Goal: Task Accomplishment & Management: Use online tool/utility

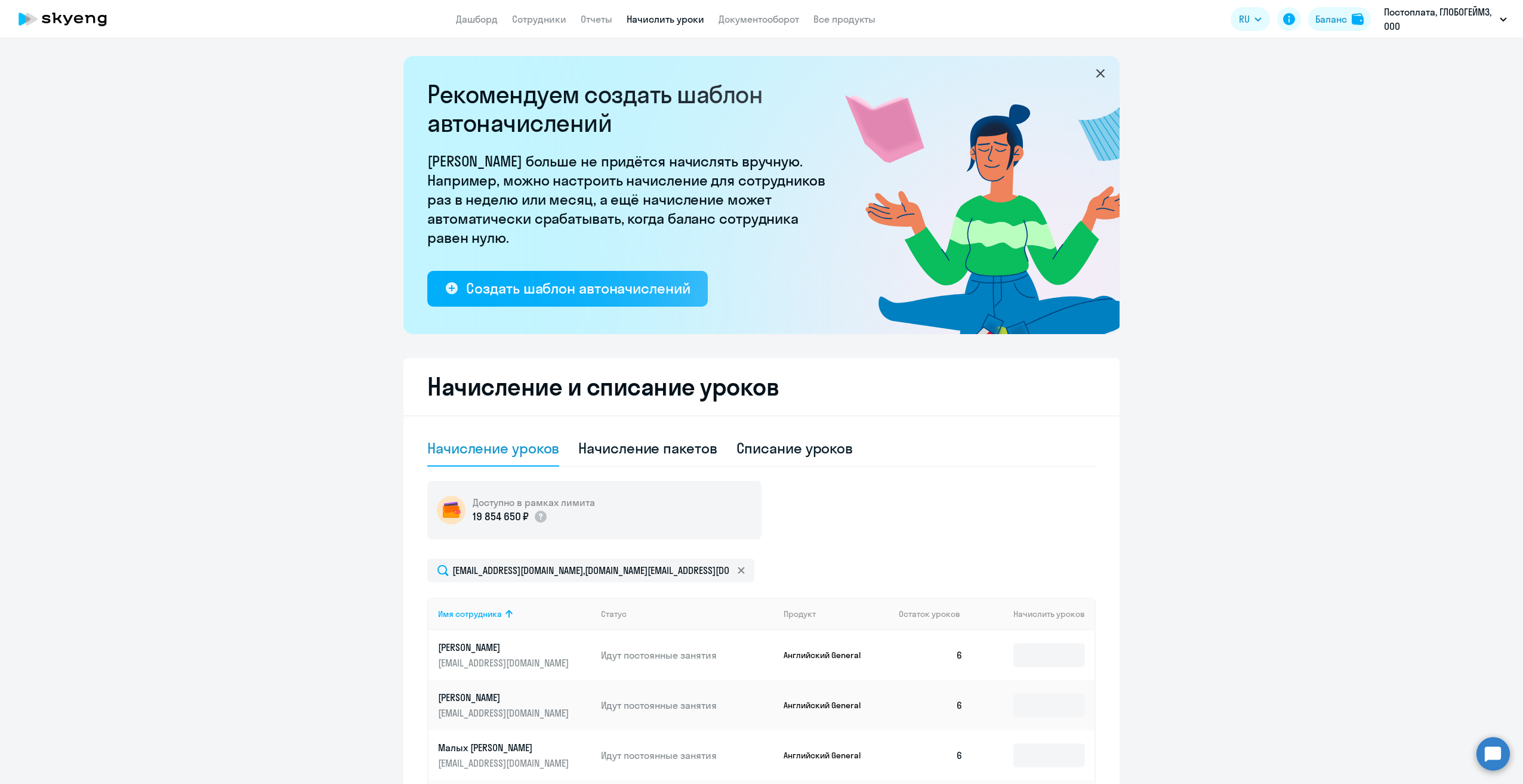
select select "10"
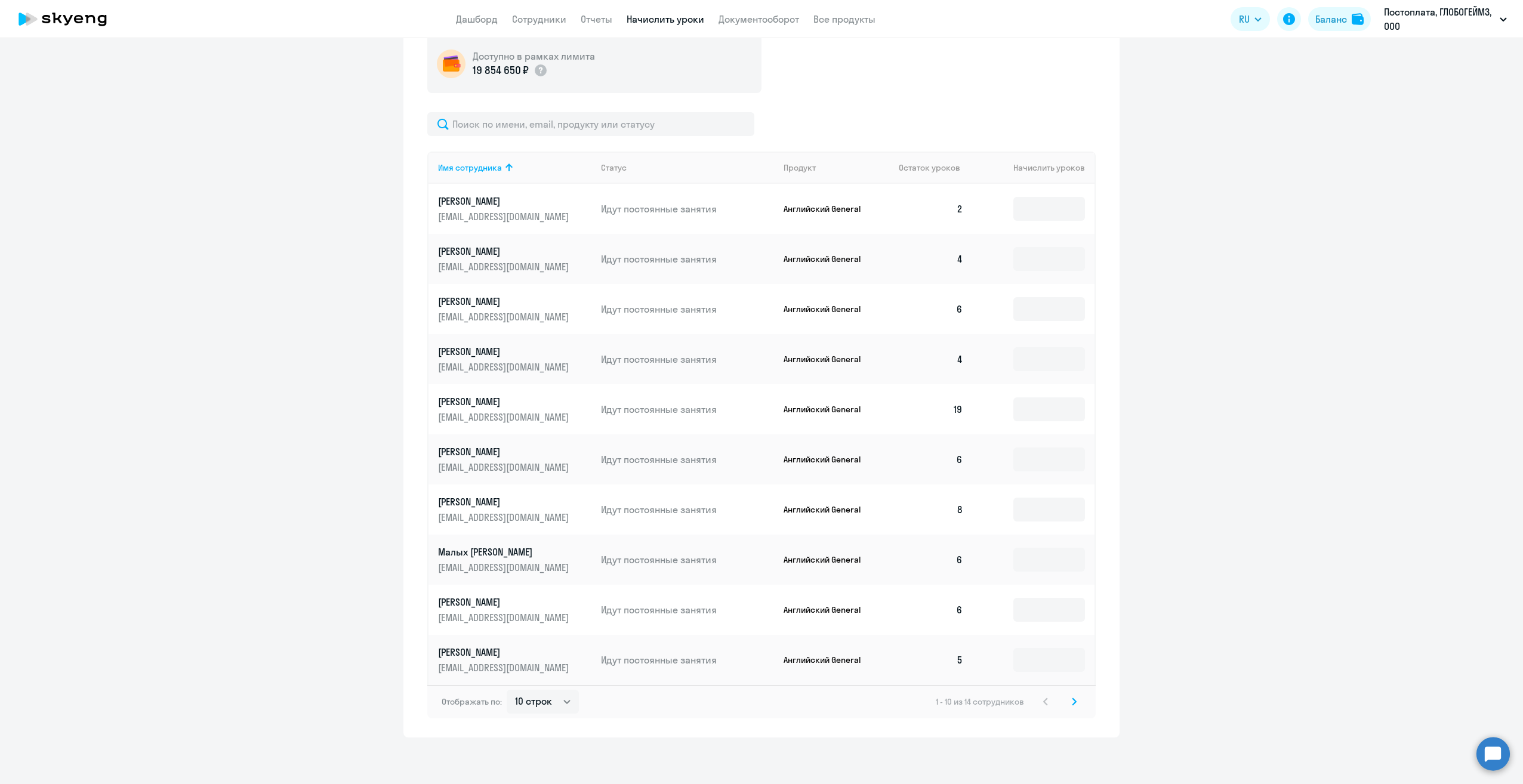
scroll to position [447, 0]
click at [1067, 697] on svg-icon at bounding box center [1074, 700] width 15 height 15
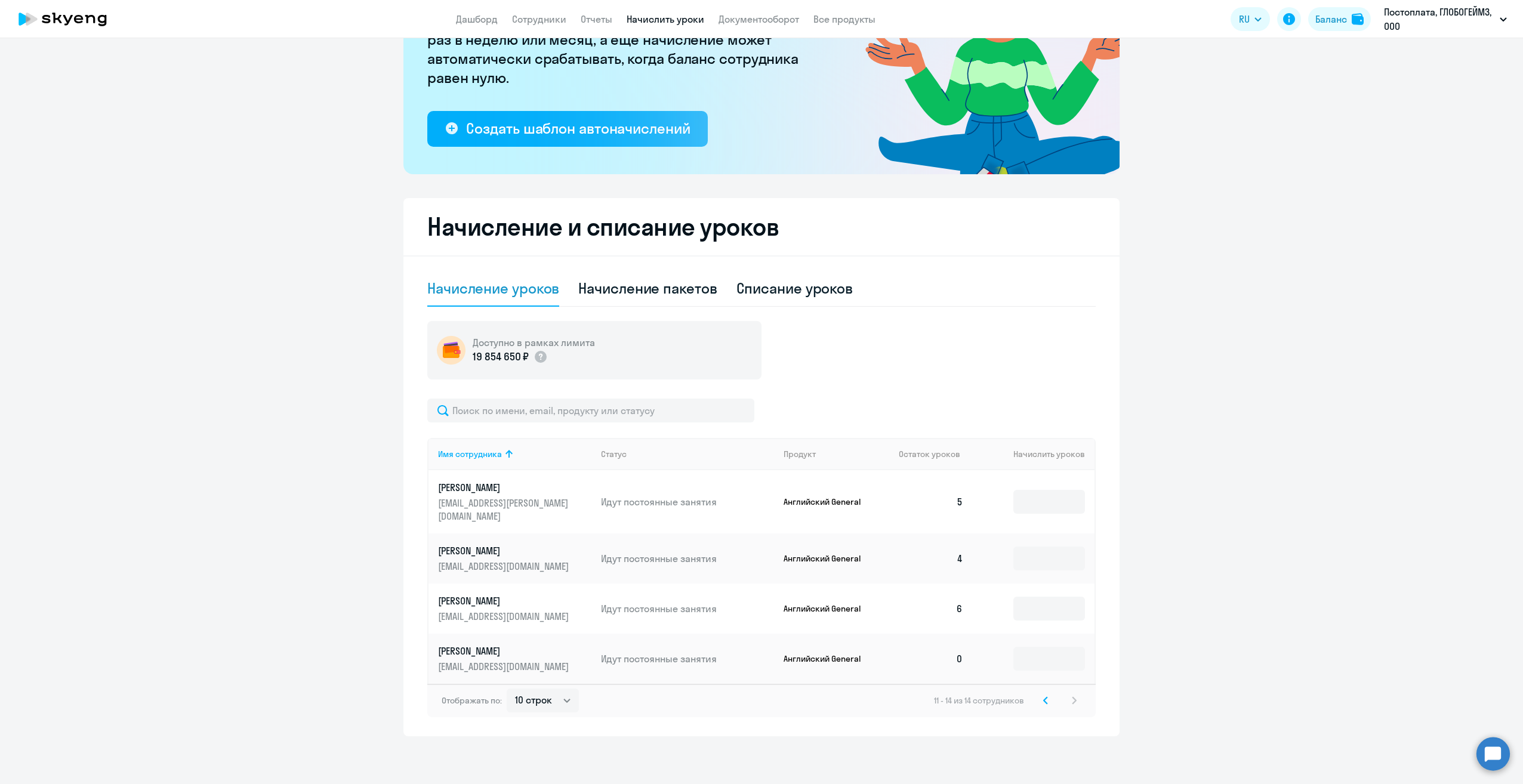
scroll to position [147, 0]
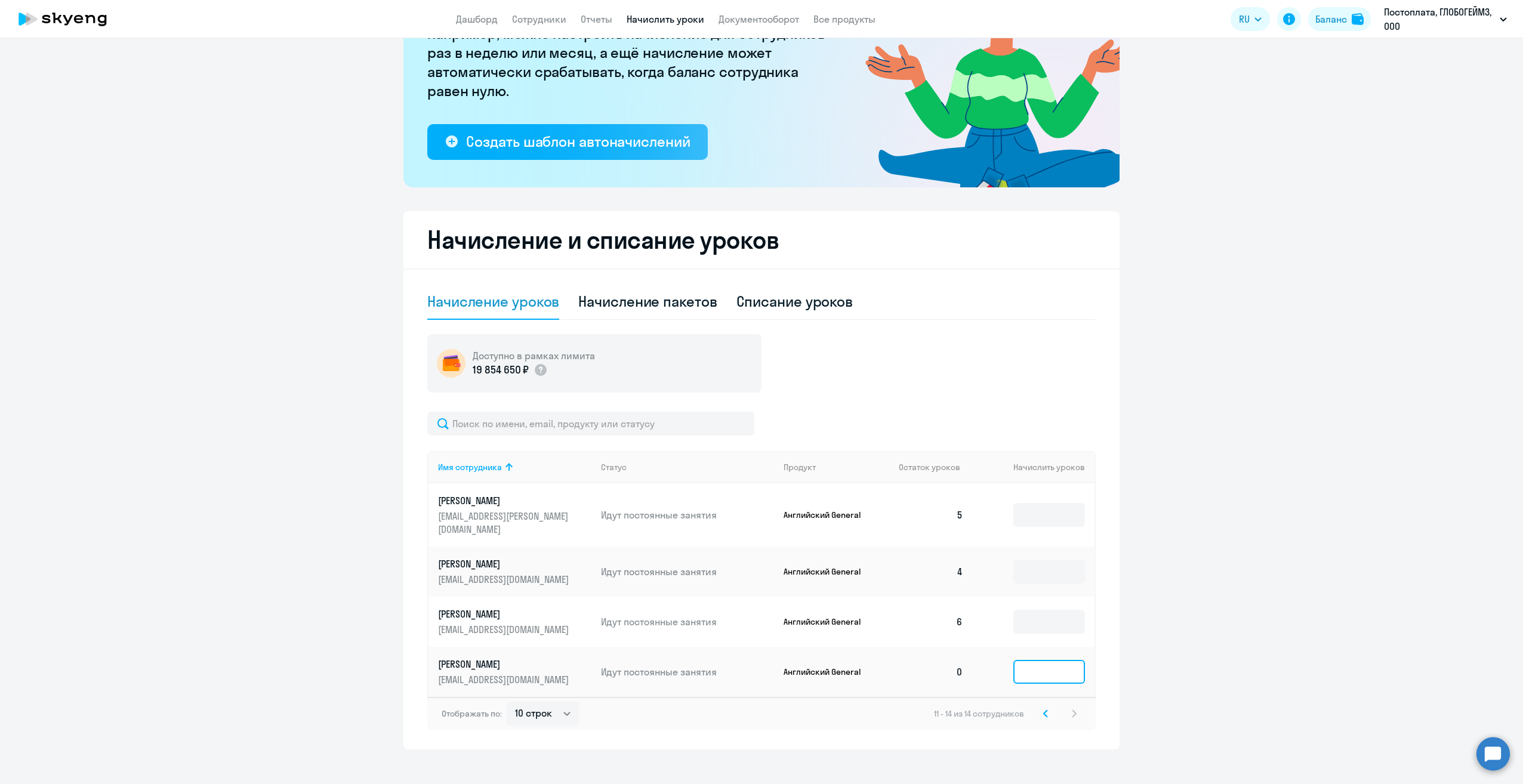
click at [1047, 661] on input at bounding box center [1049, 672] width 72 height 24
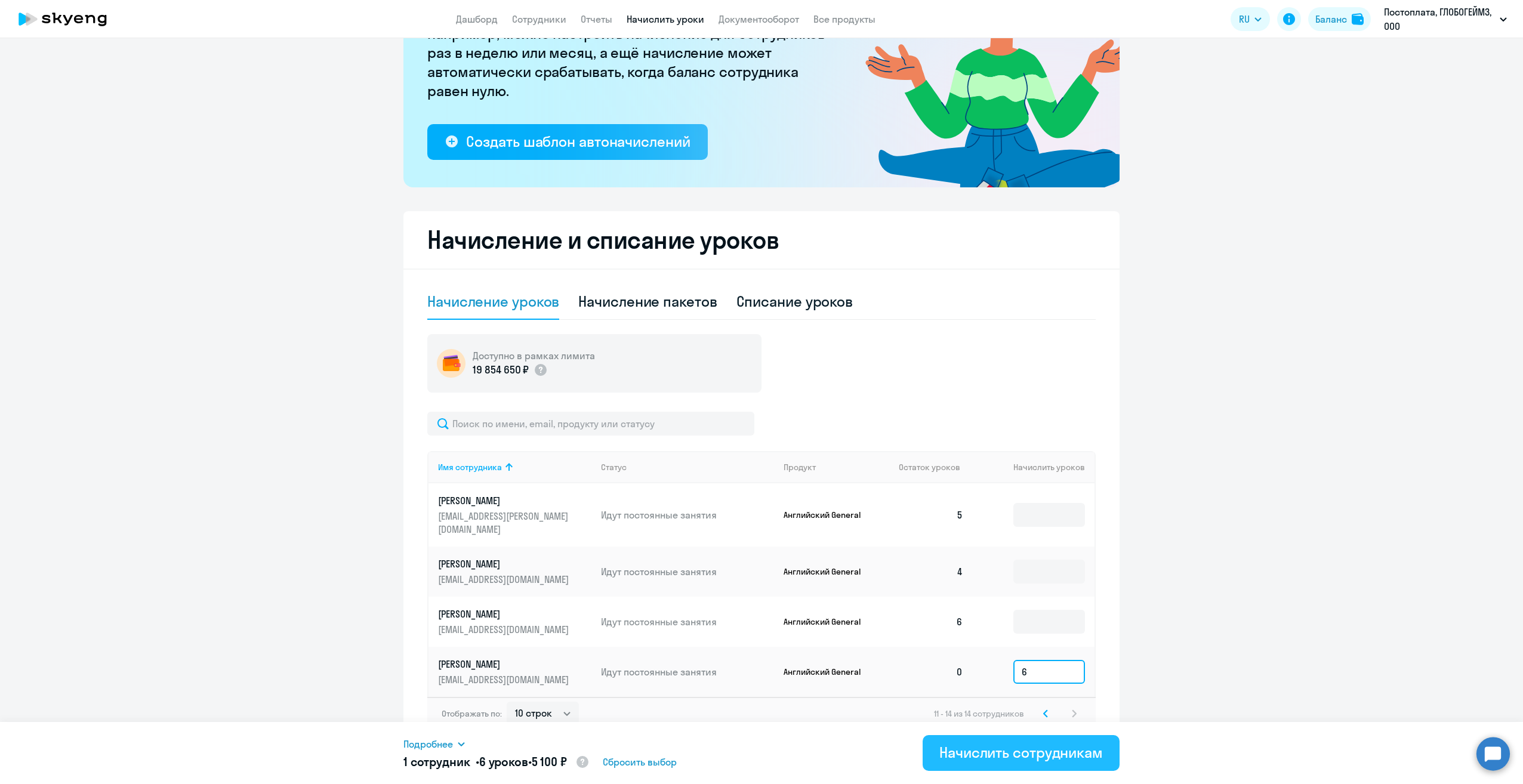
type input "6"
click at [982, 750] on div "Начислить сотрудникам" at bounding box center [1020, 752] width 164 height 19
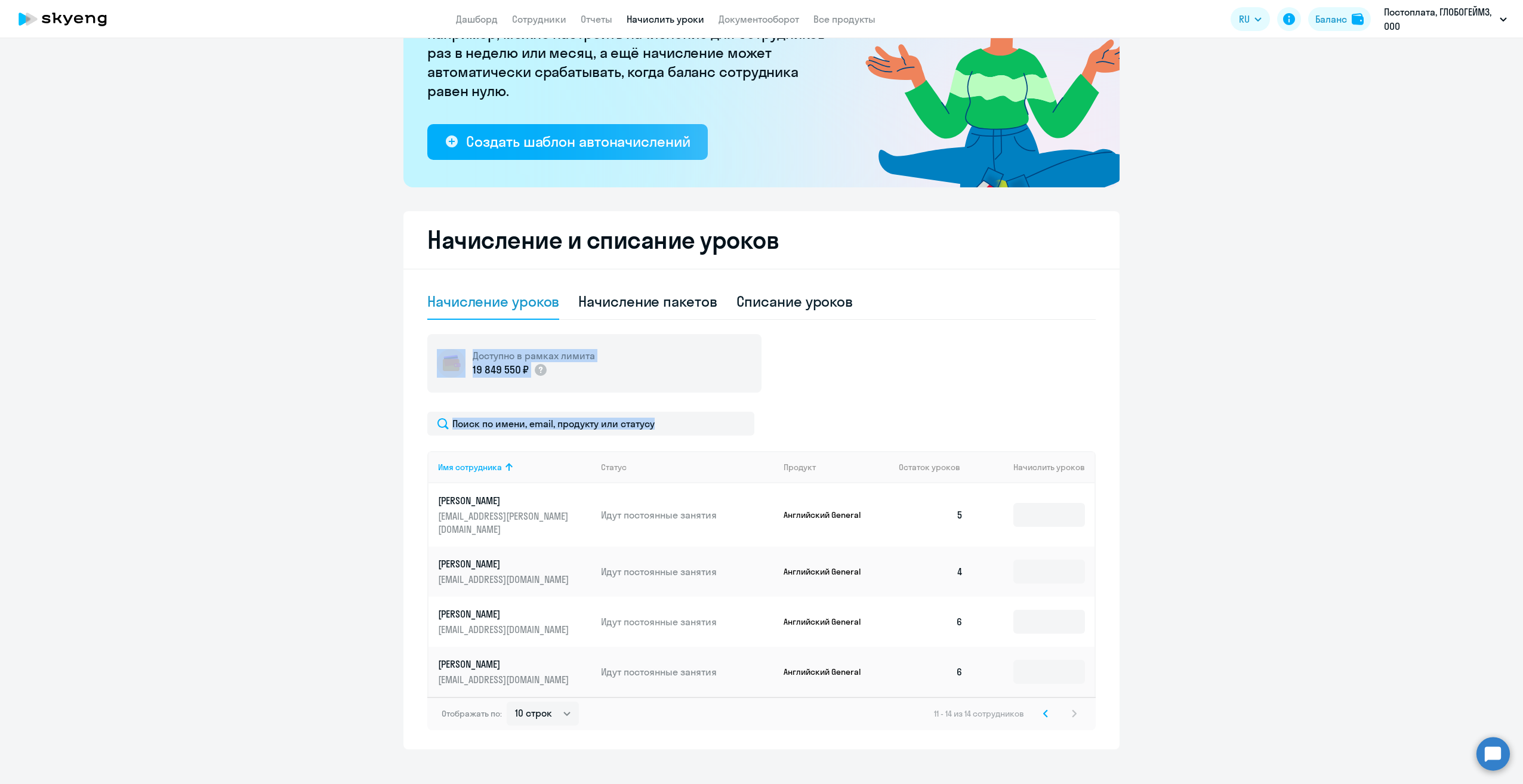
click at [0, 329] on html "Дашборд Сотрудники Отчеты Начислить уроки Документооборот Все продукты Дашборд …" at bounding box center [761, 392] width 1523 height 784
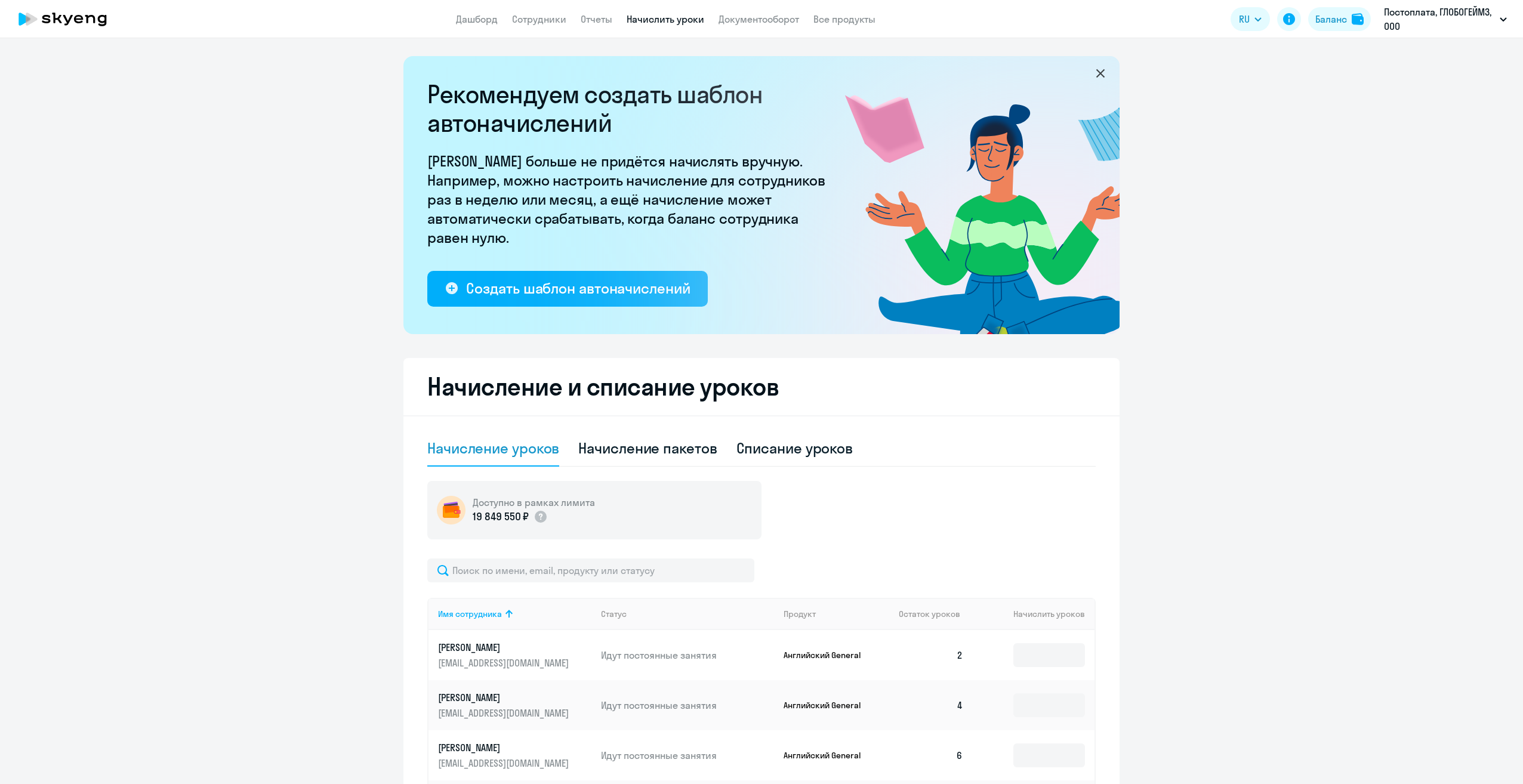
select select "10"
click at [228, 151] on ng-component "Рекомендуем создать шаблон автоначислений Уроки больше не придётся начислять вр…" at bounding box center [761, 619] width 1523 height 1128
